Goal: Task Accomplishment & Management: Manage account settings

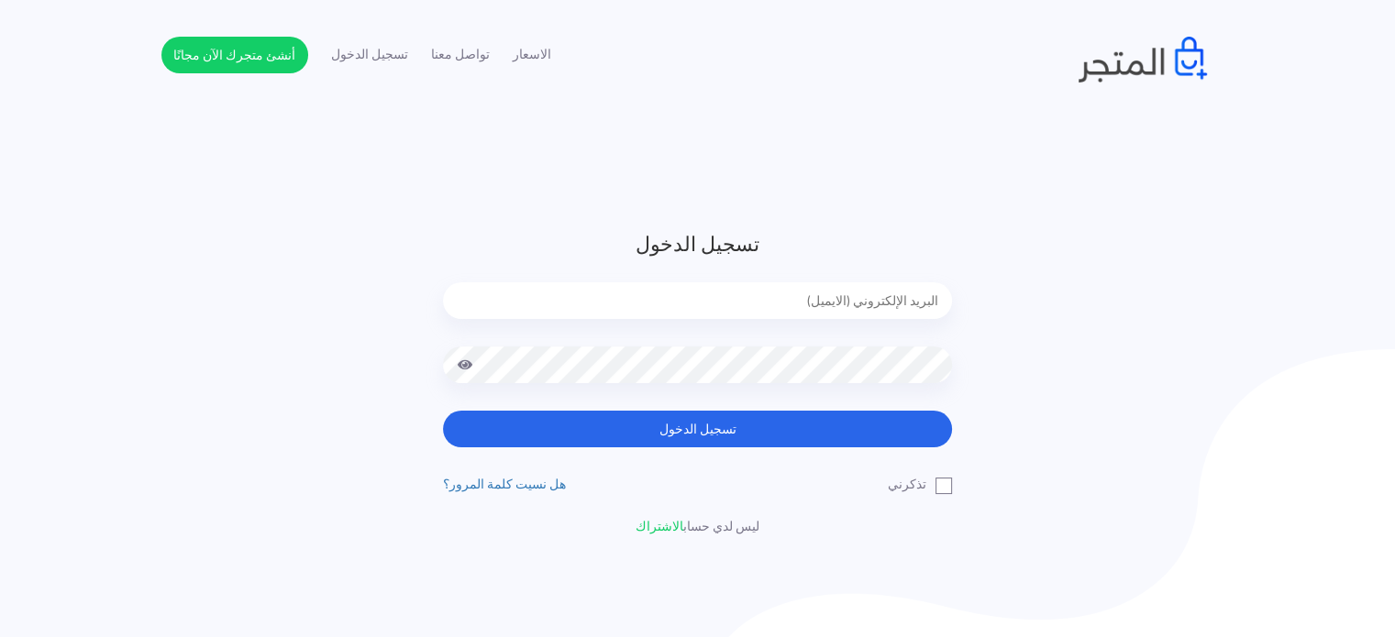
click at [538, 294] on input "email" at bounding box center [697, 300] width 509 height 37
type input "diaraest2024@gmail.com"
click at [443, 411] on button "تسجيل الدخول" at bounding box center [697, 429] width 509 height 37
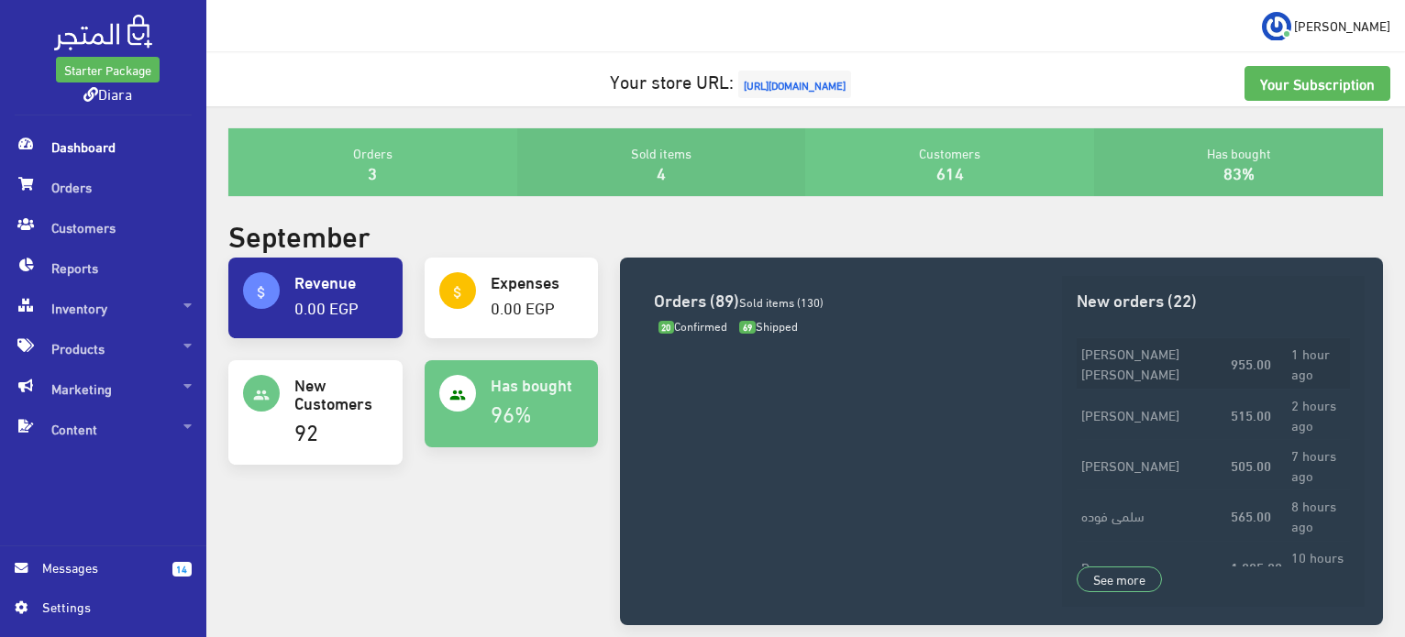
click at [1196, 373] on td "[PERSON_NAME]" at bounding box center [1150, 363] width 149 height 50
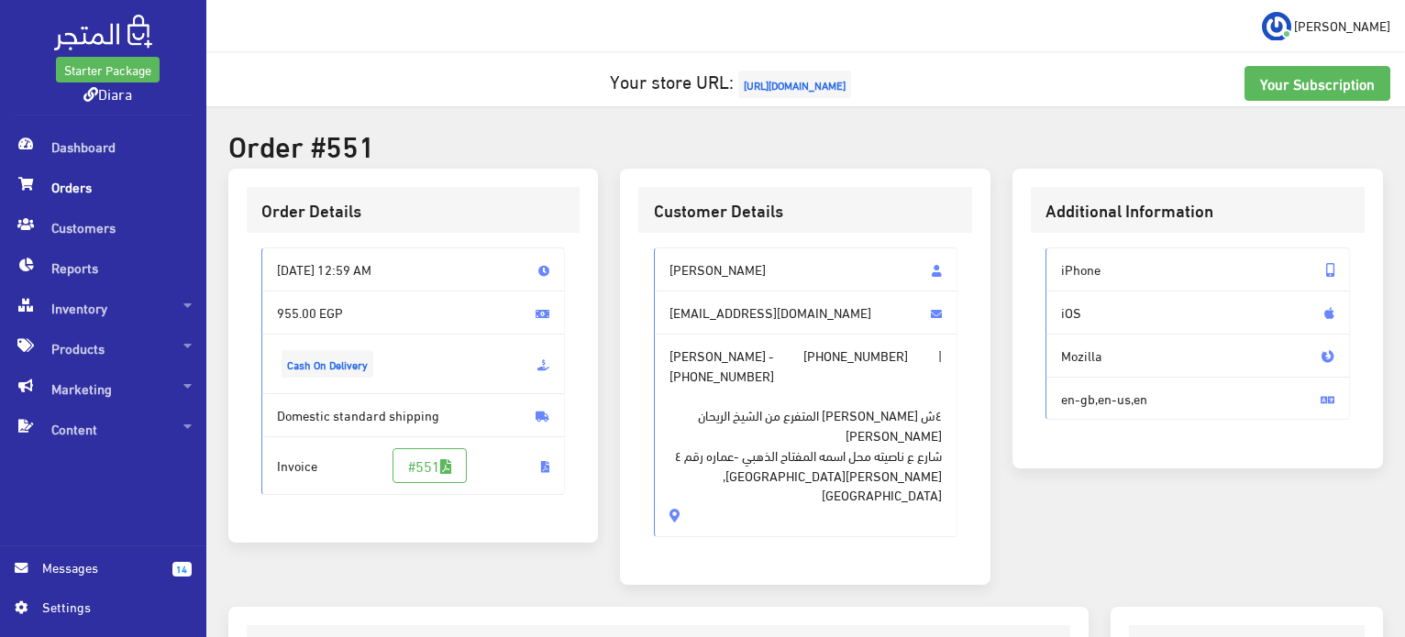
click at [116, 169] on span "Orders" at bounding box center [103, 187] width 177 height 40
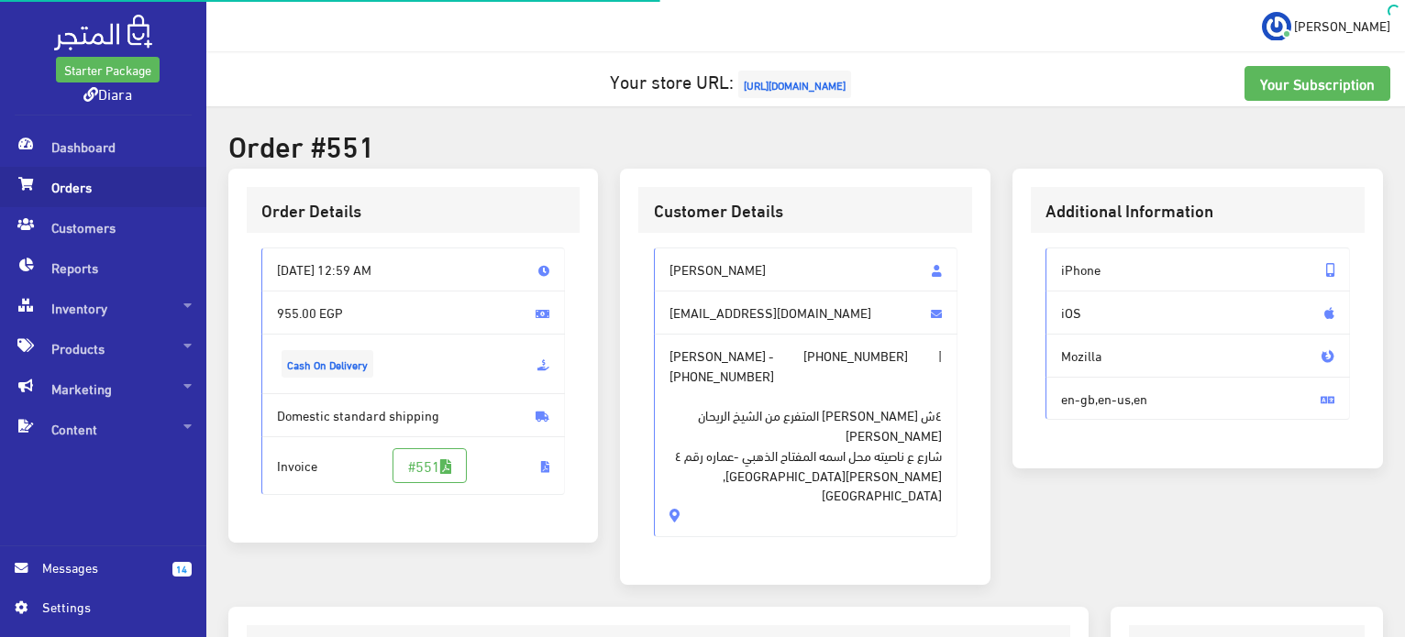
click at [99, 175] on span "Orders" at bounding box center [103, 187] width 177 height 40
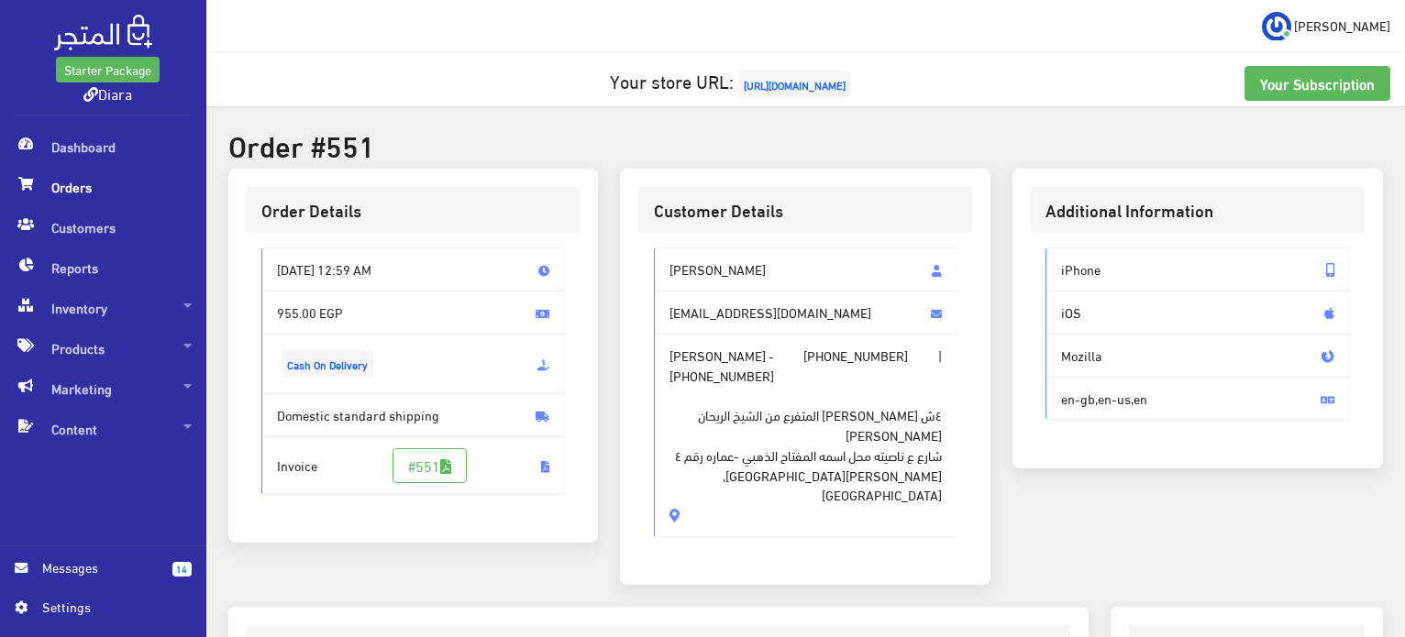
click at [116, 193] on span "Orders" at bounding box center [103, 187] width 177 height 40
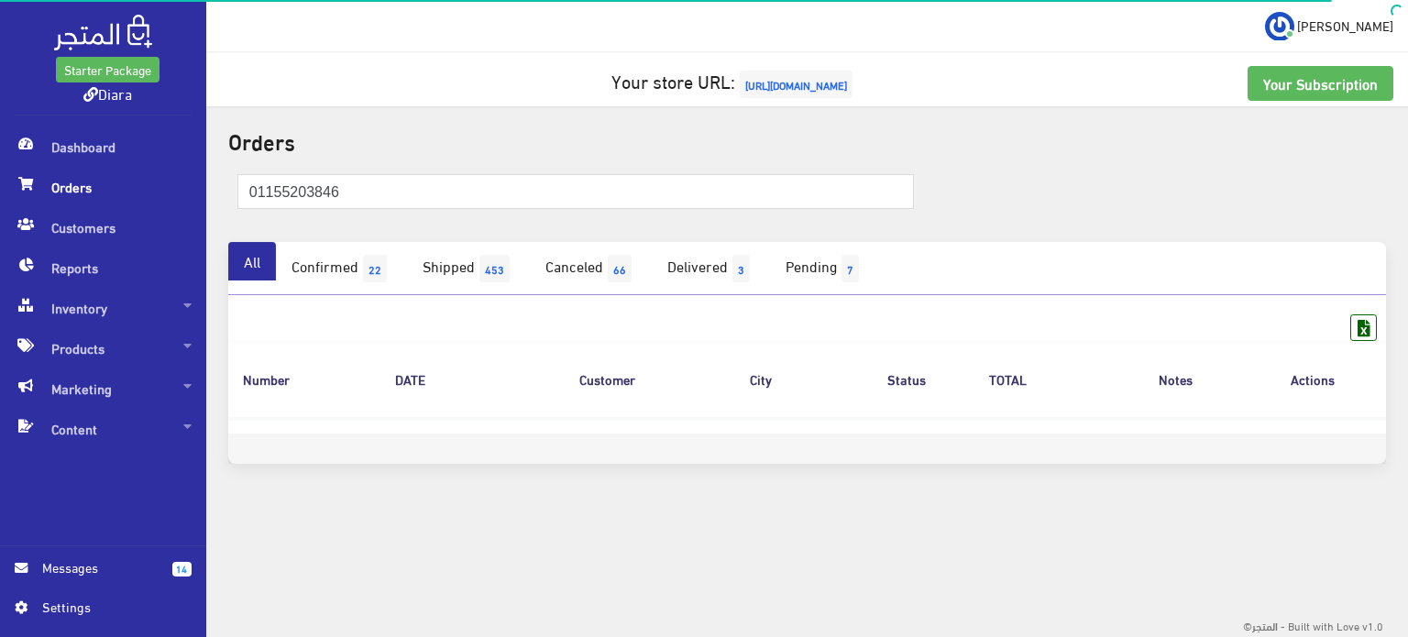
click at [449, 162] on div "01155203846" at bounding box center [807, 201] width 1180 height 82
click at [447, 184] on input "01155203846" at bounding box center [576, 191] width 678 height 35
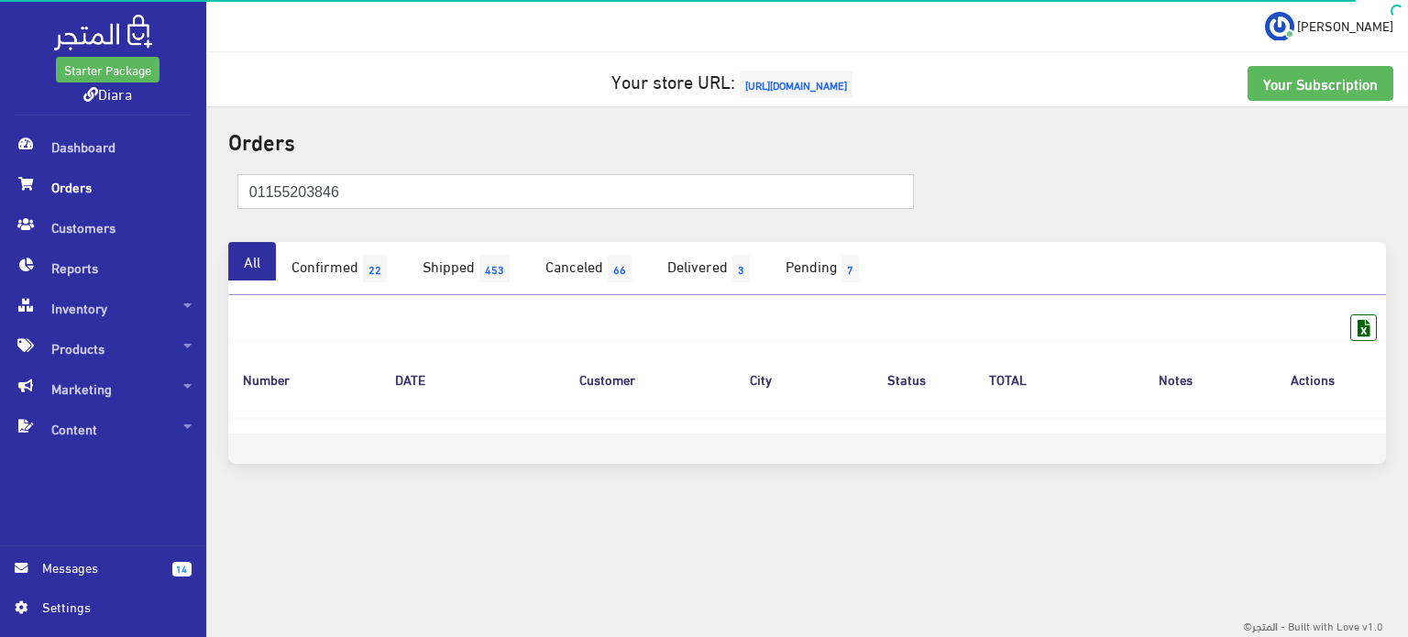
paste input "مي هشام محمد"
type input "مي هشام محمد"
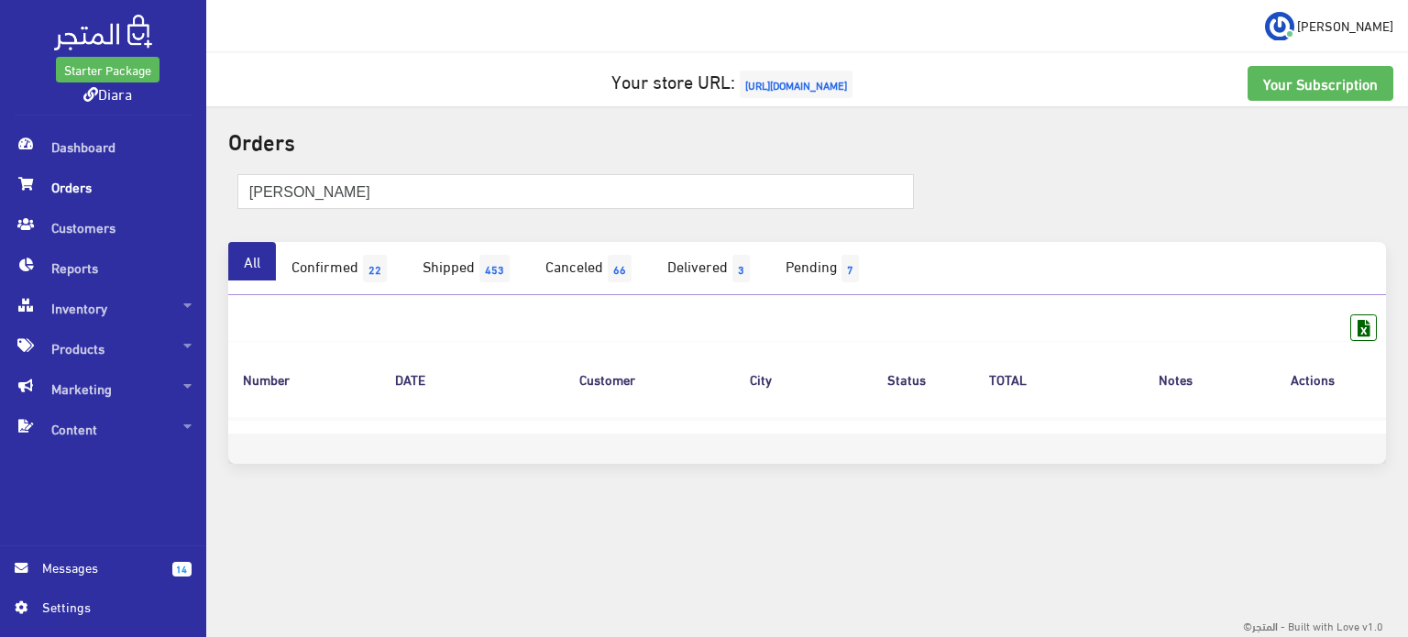
click at [109, 175] on span "Orders" at bounding box center [103, 187] width 177 height 40
click at [95, 174] on span "Orders" at bounding box center [103, 187] width 177 height 40
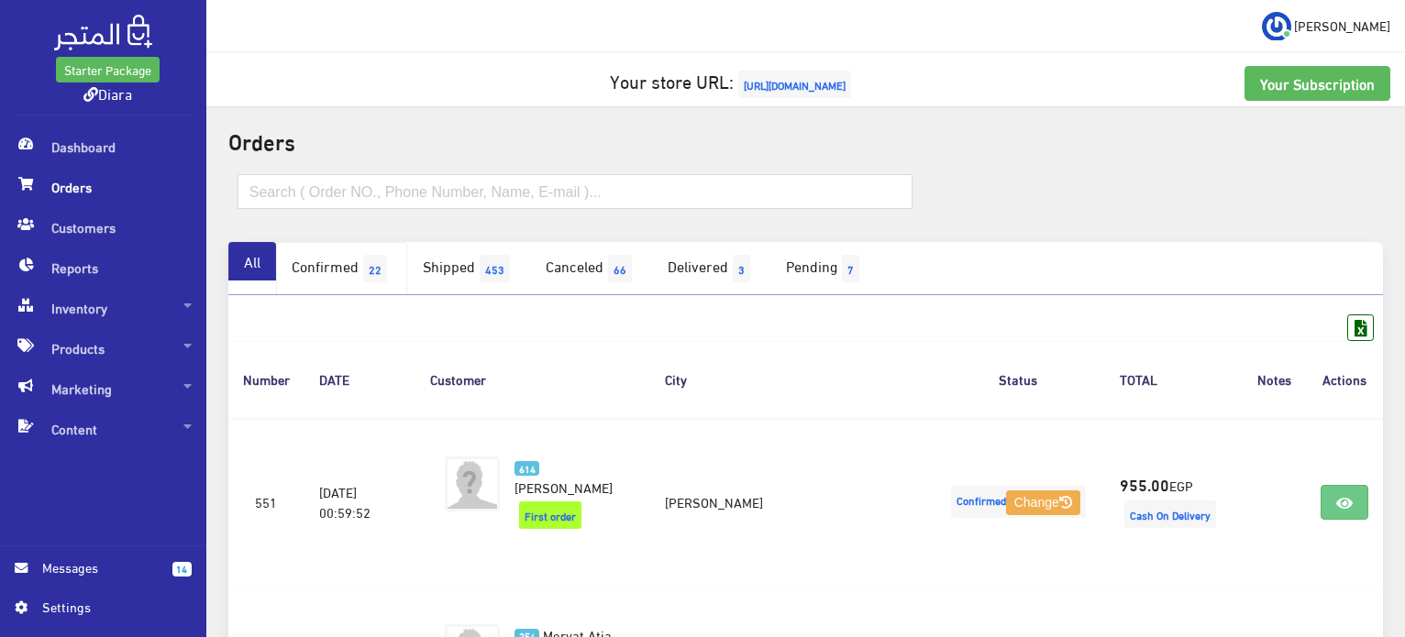
click at [372, 265] on span "22" at bounding box center [375, 269] width 24 height 28
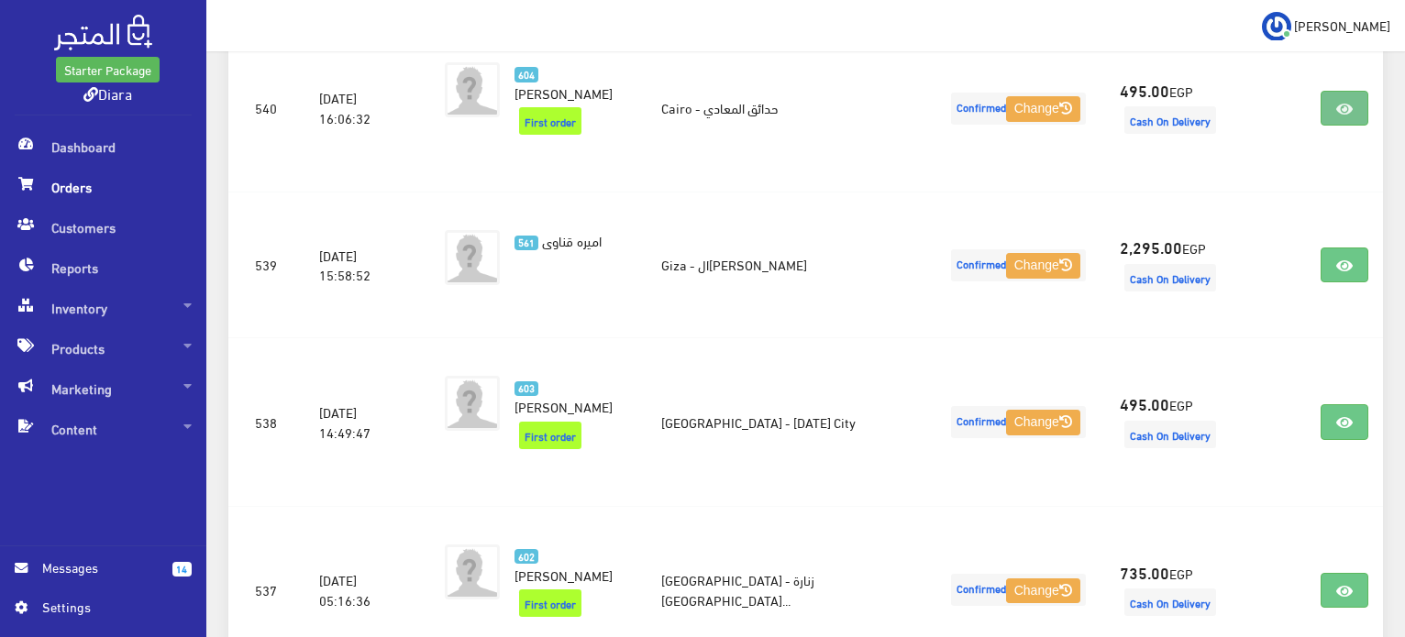
scroll to position [1844, 0]
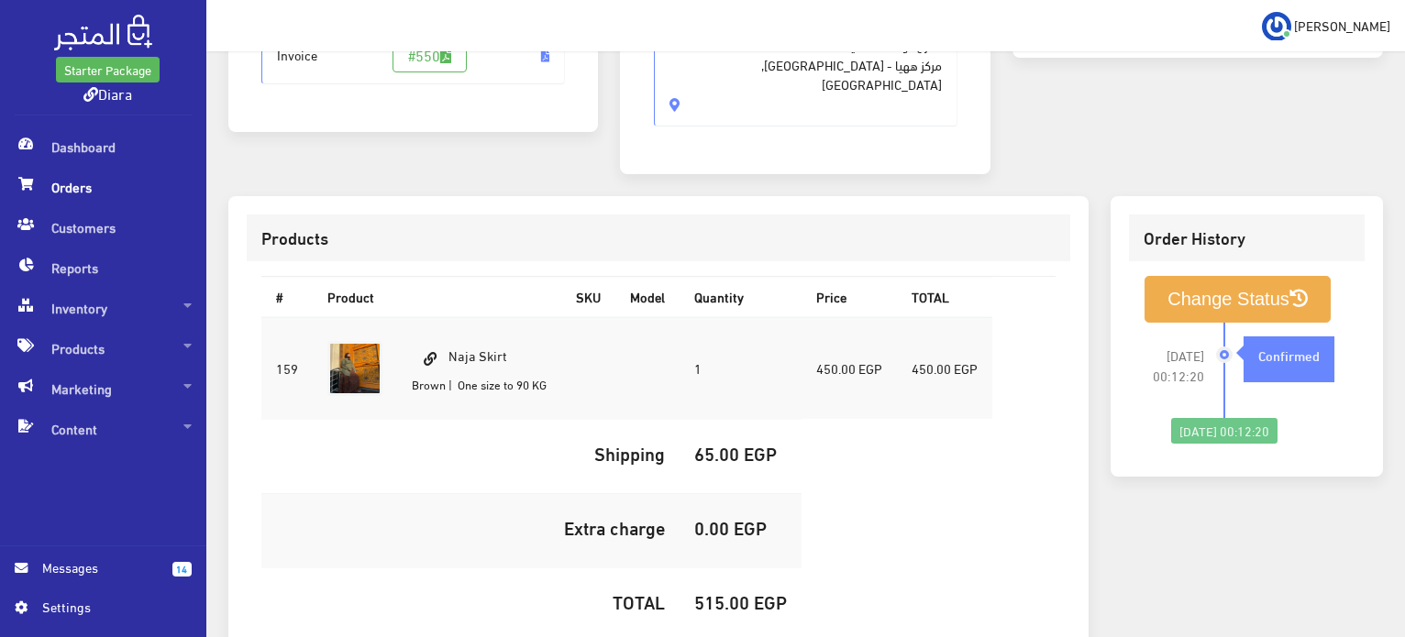
scroll to position [519, 0]
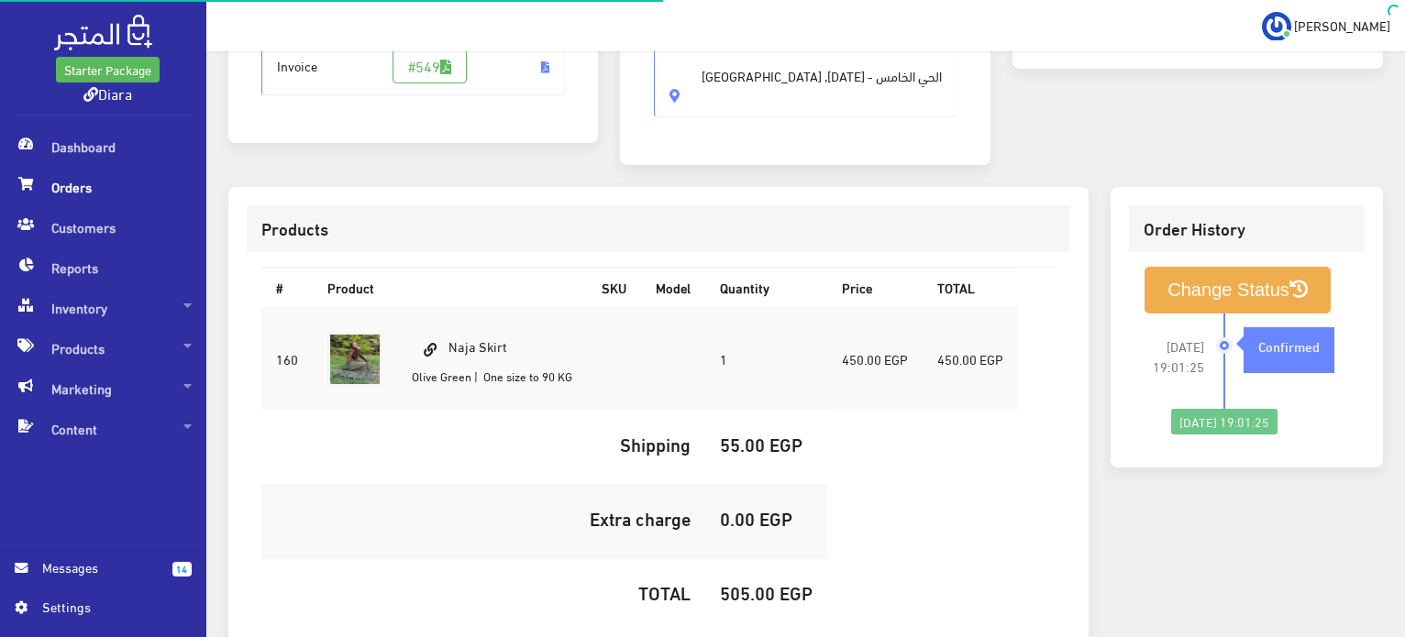
scroll to position [543, 0]
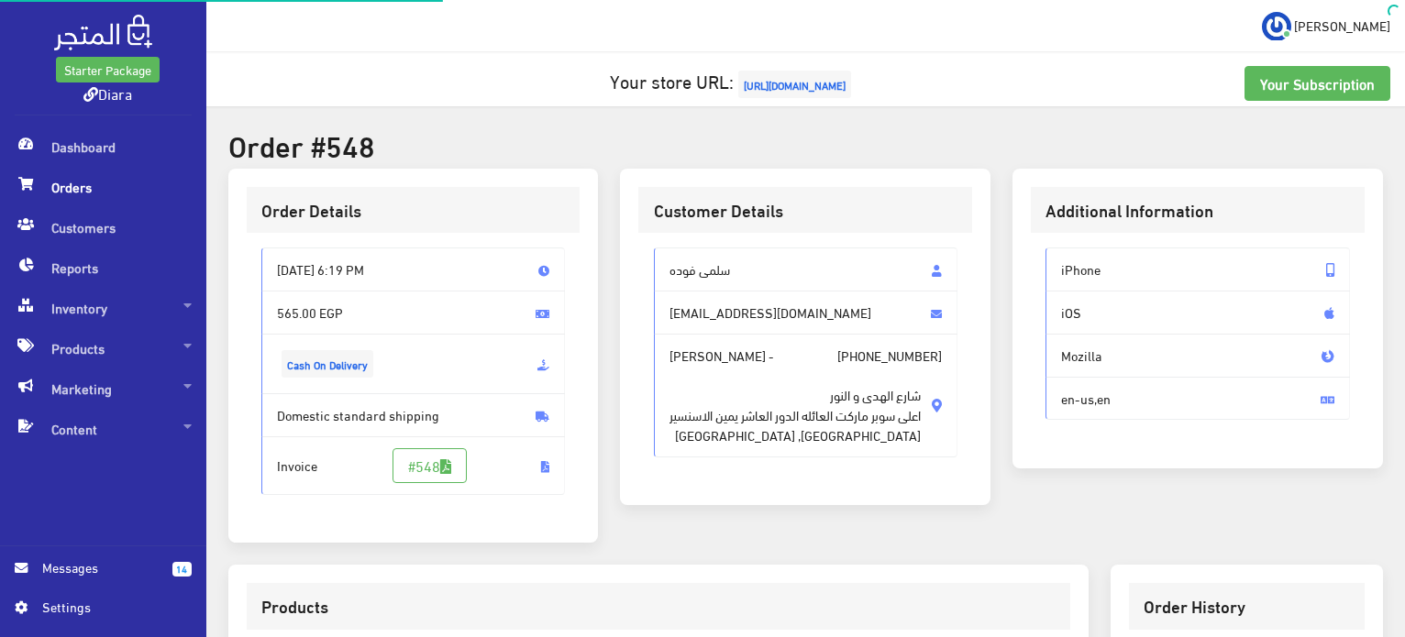
scroll to position [519, 0]
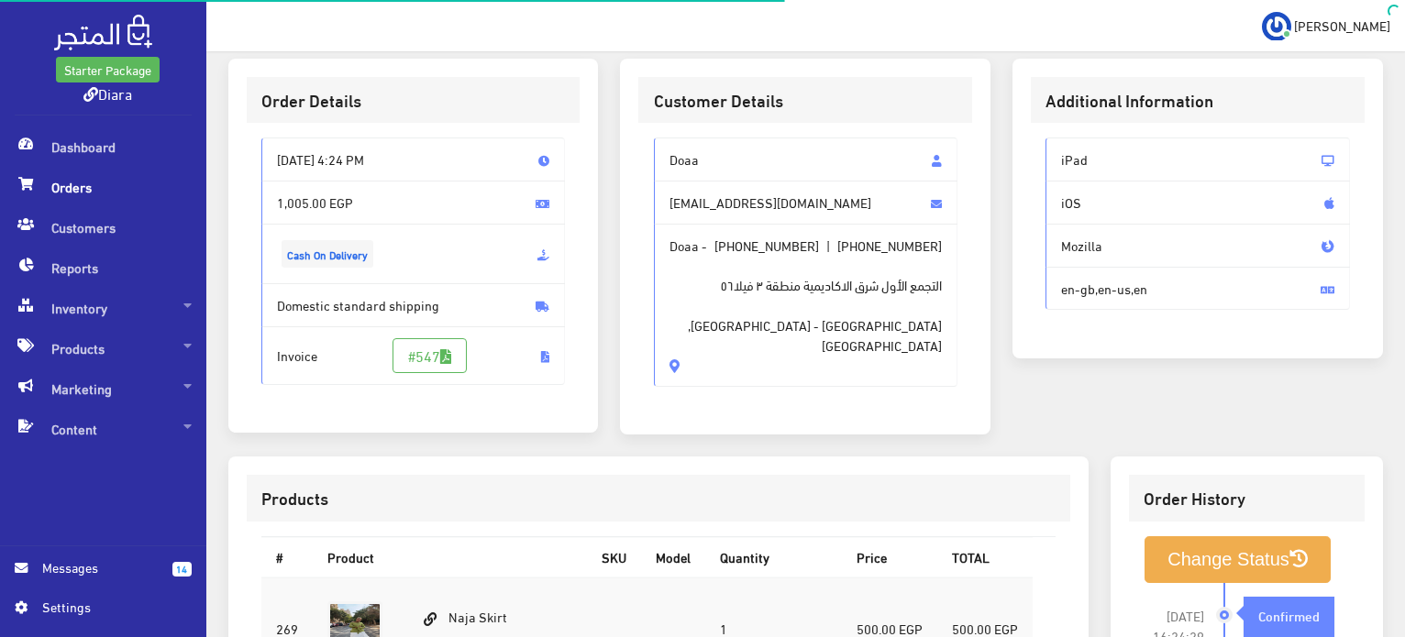
scroll to position [621, 0]
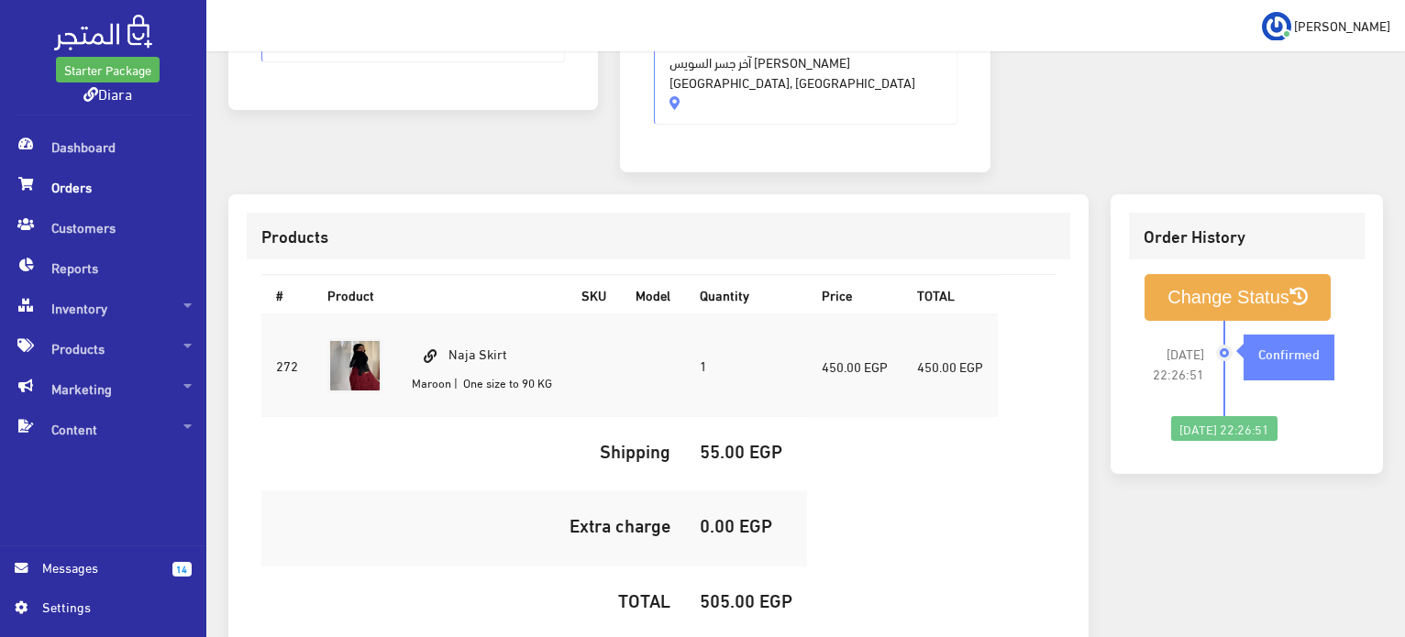
scroll to position [523, 0]
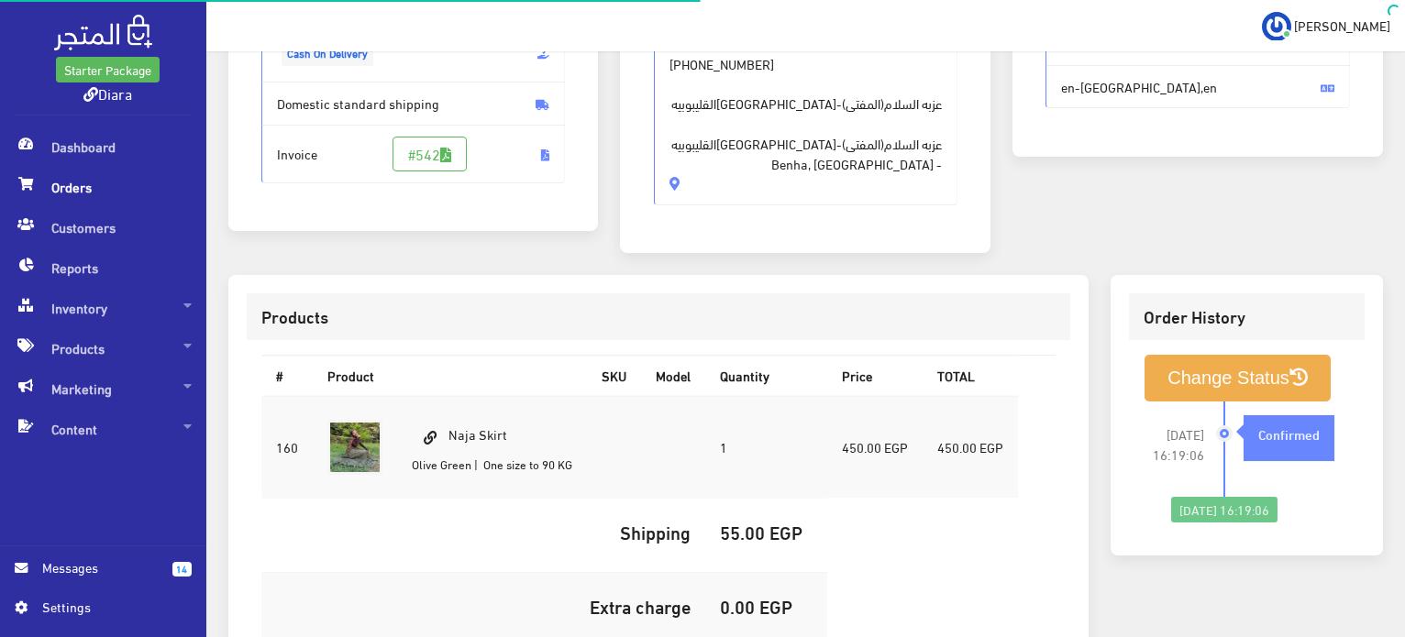
scroll to position [543, 0]
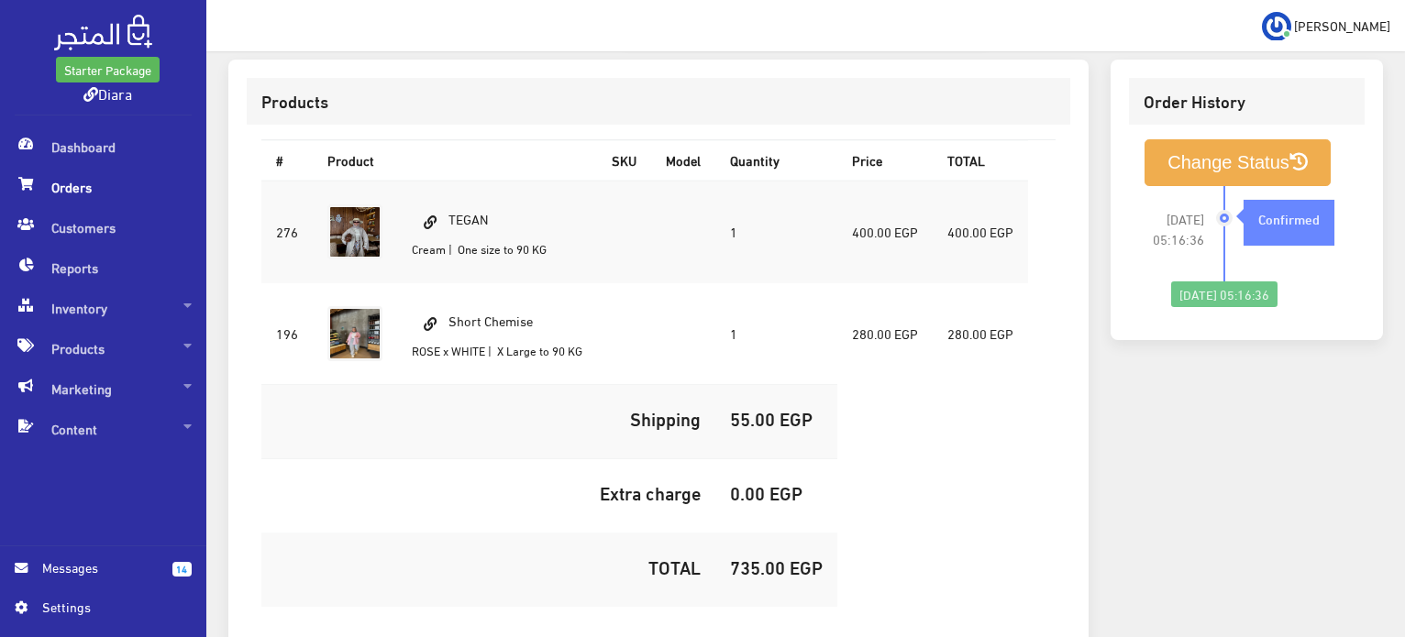
scroll to position [644, 0]
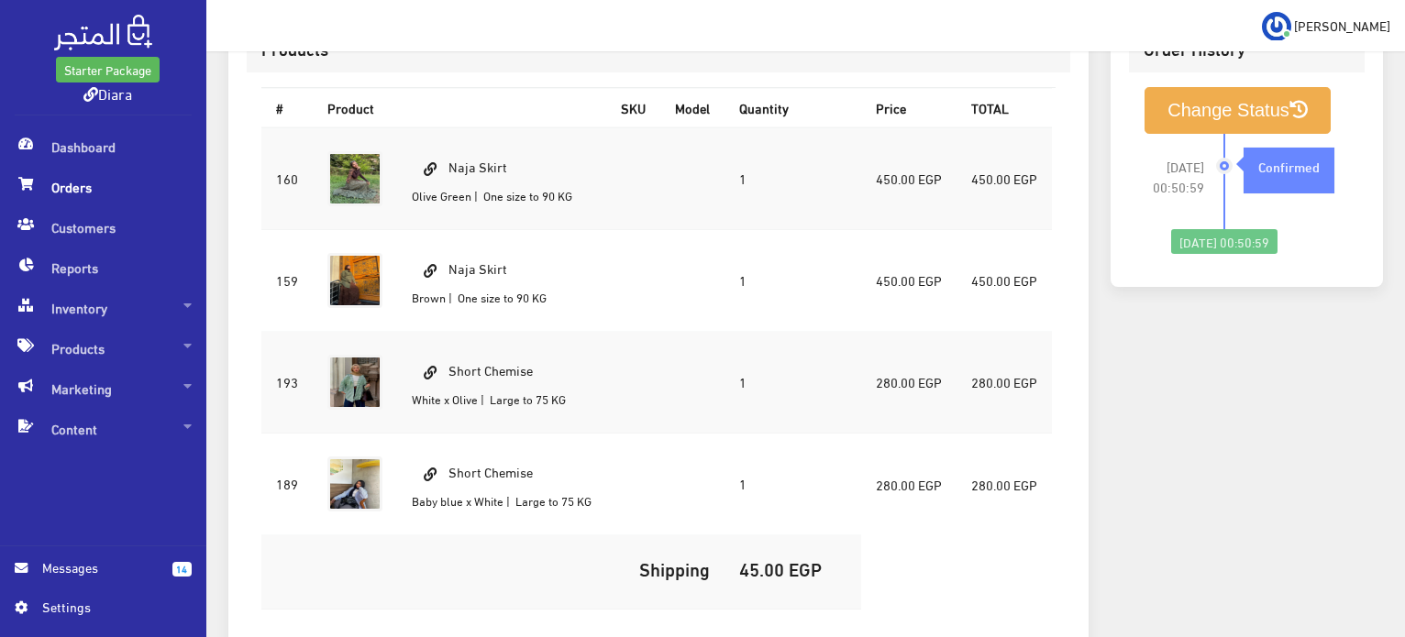
scroll to position [642, 0]
